Goal: Find specific page/section: Find specific page/section

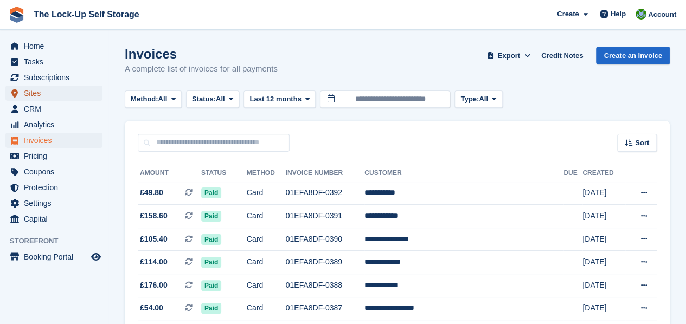
click at [36, 94] on span "Sites" at bounding box center [56, 93] width 65 height 15
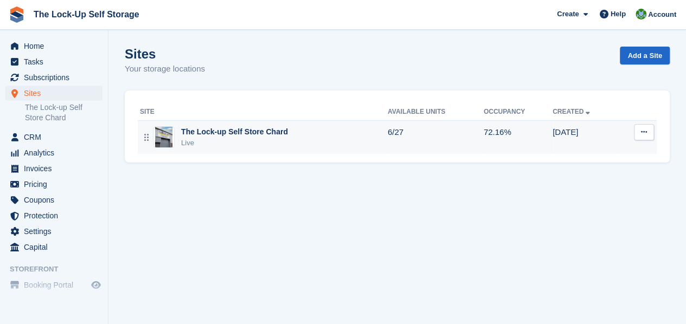
click at [267, 136] on div "The Lock-up Self Store Chard" at bounding box center [234, 131] width 107 height 11
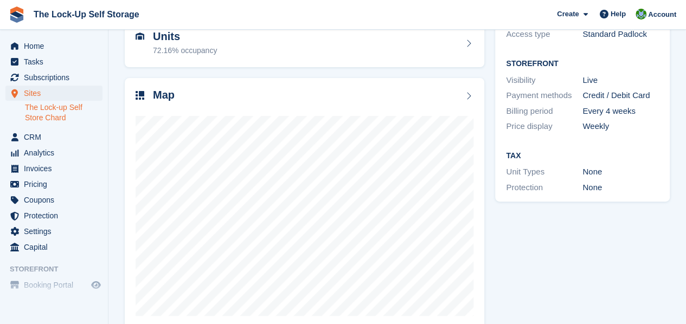
scroll to position [138, 0]
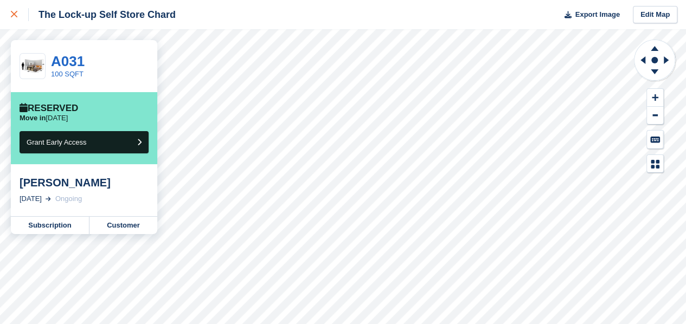
click at [12, 14] on icon at bounding box center [14, 14] width 7 height 7
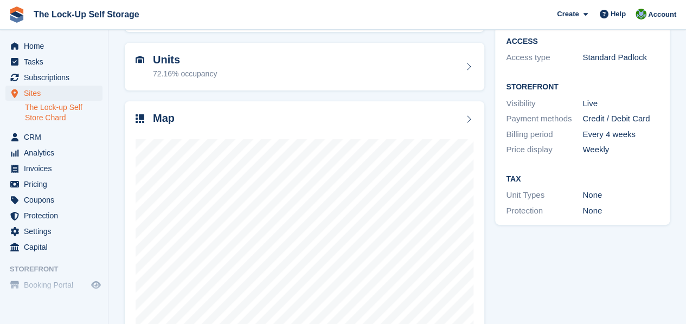
scroll to position [138, 0]
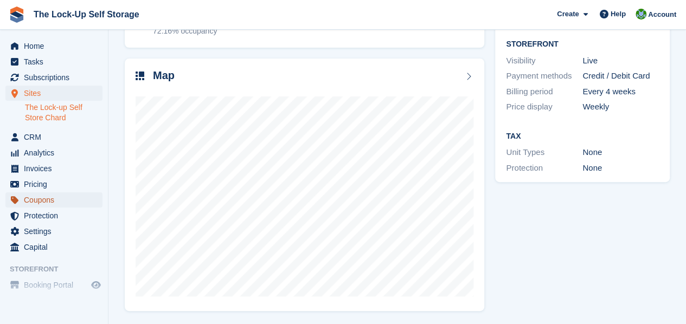
click at [55, 196] on span "Coupons" at bounding box center [56, 199] width 65 height 15
